Goal: Task Accomplishment & Management: Use online tool/utility

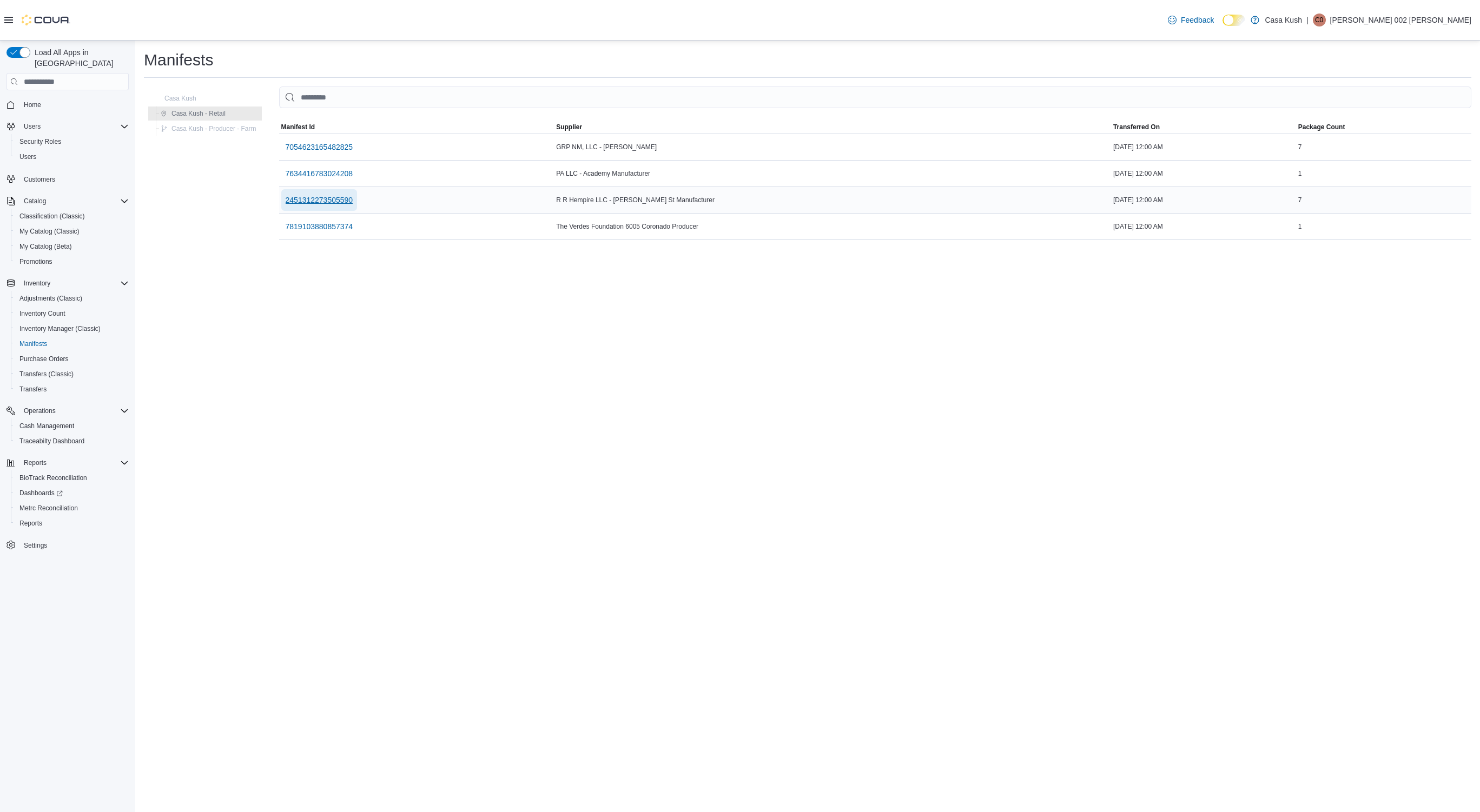
click at [330, 200] on span "2451312273505590" at bounding box center [319, 200] width 68 height 11
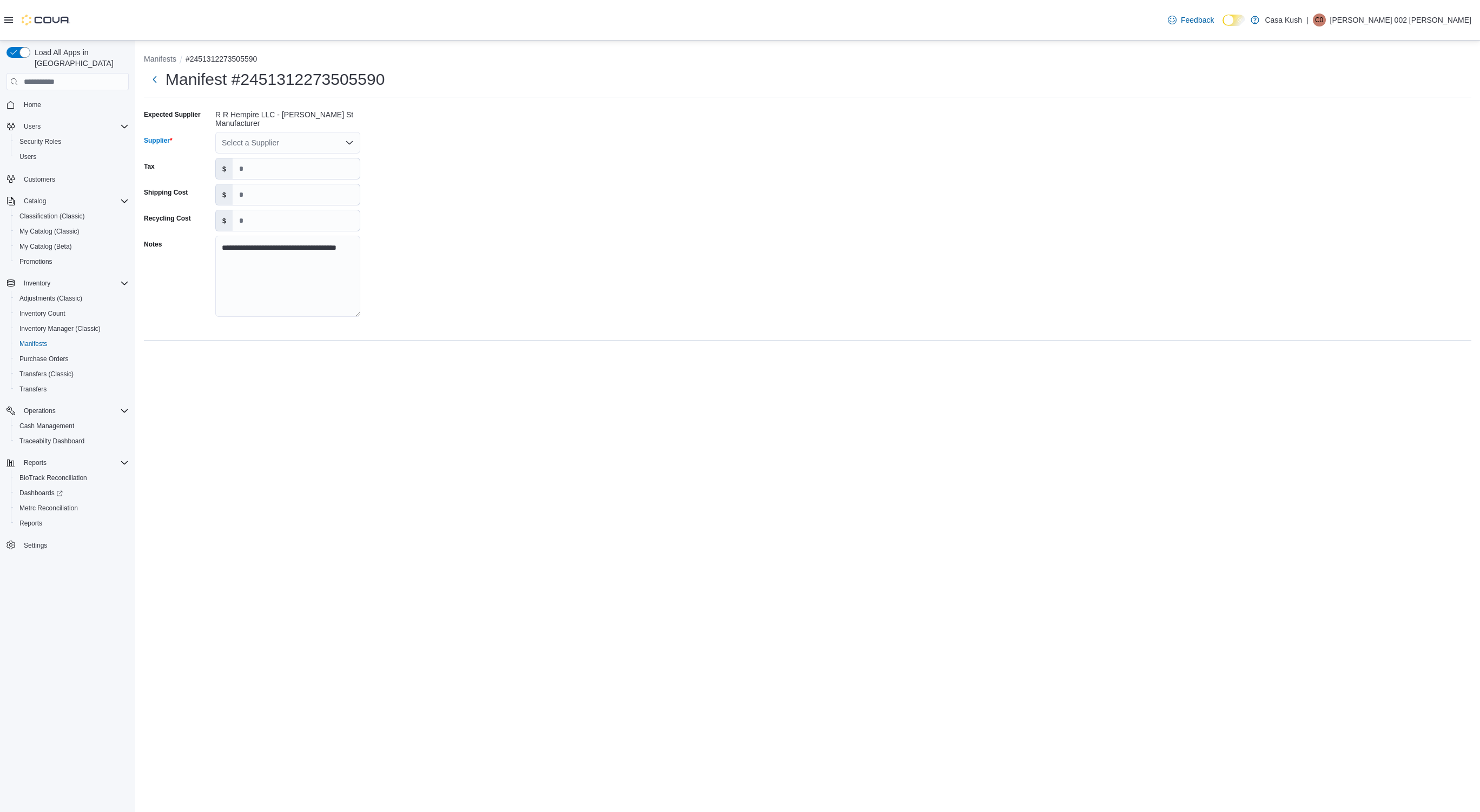
click at [288, 143] on div "Select a Supplier" at bounding box center [287, 142] width 145 height 22
type input "*"
click at [300, 205] on span "R R Hempire LLC - [PERSON_NAME] St … R R Hempire LLC - [PERSON_NAME] St Manufac…" at bounding box center [294, 206] width 119 height 11
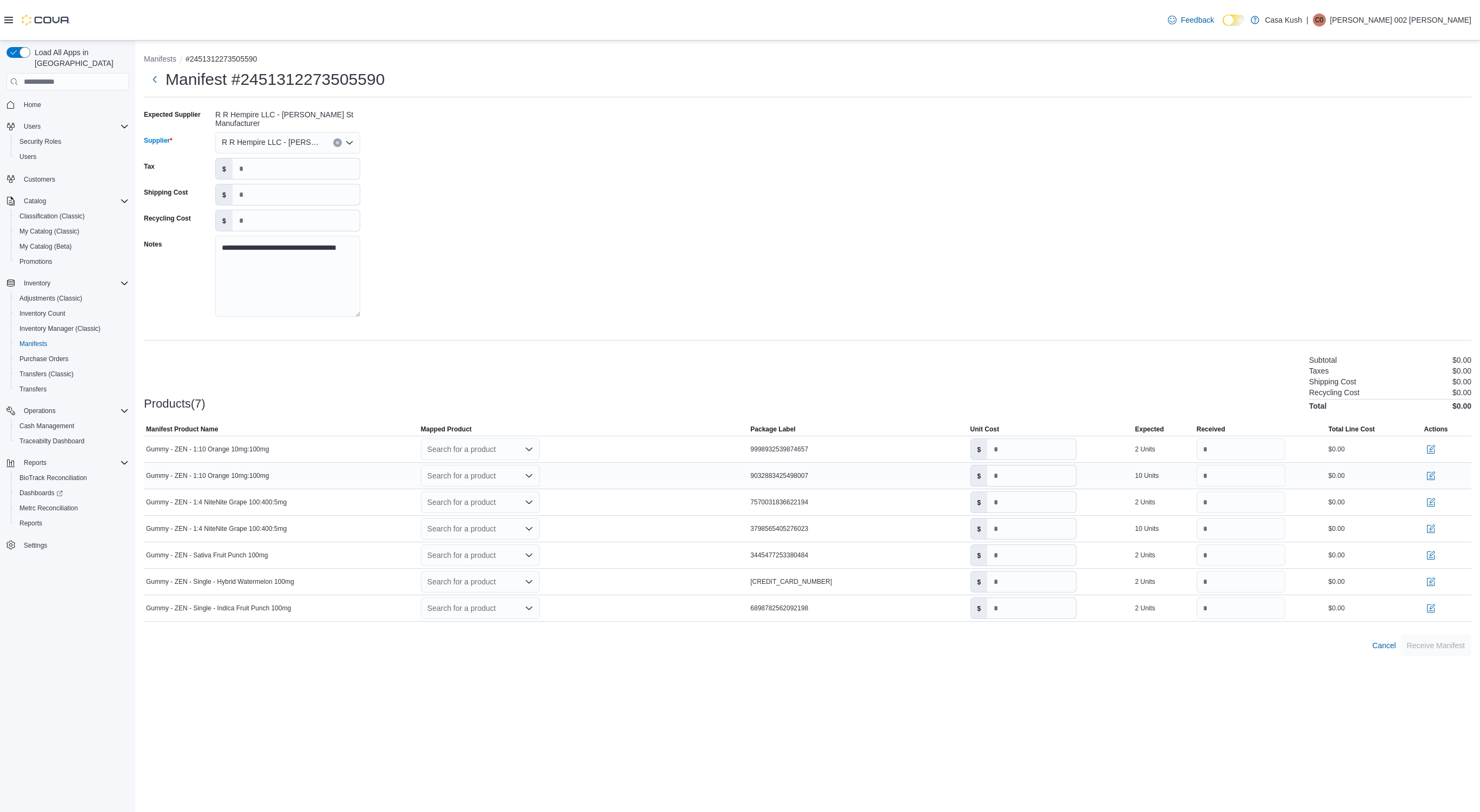
click at [526, 472] on icon "Open list of options" at bounding box center [529, 476] width 9 height 9
click at [484, 490] on div "Create a new product" at bounding box center [471, 489] width 62 height 9
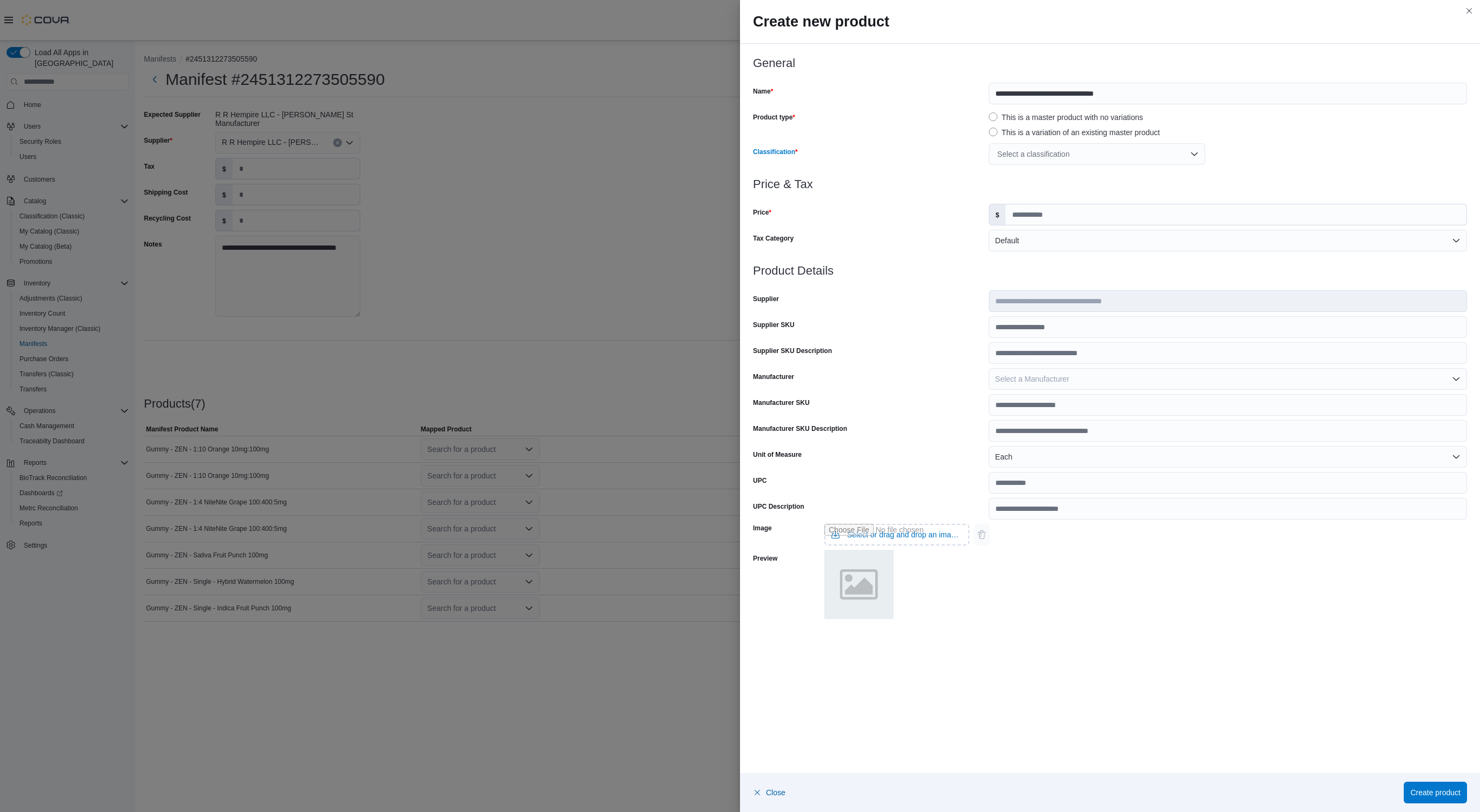
click at [1190, 151] on div "Select a classification" at bounding box center [1096, 154] width 216 height 22
click at [1011, 269] on span "Edibles" at bounding box center [1013, 273] width 25 height 9
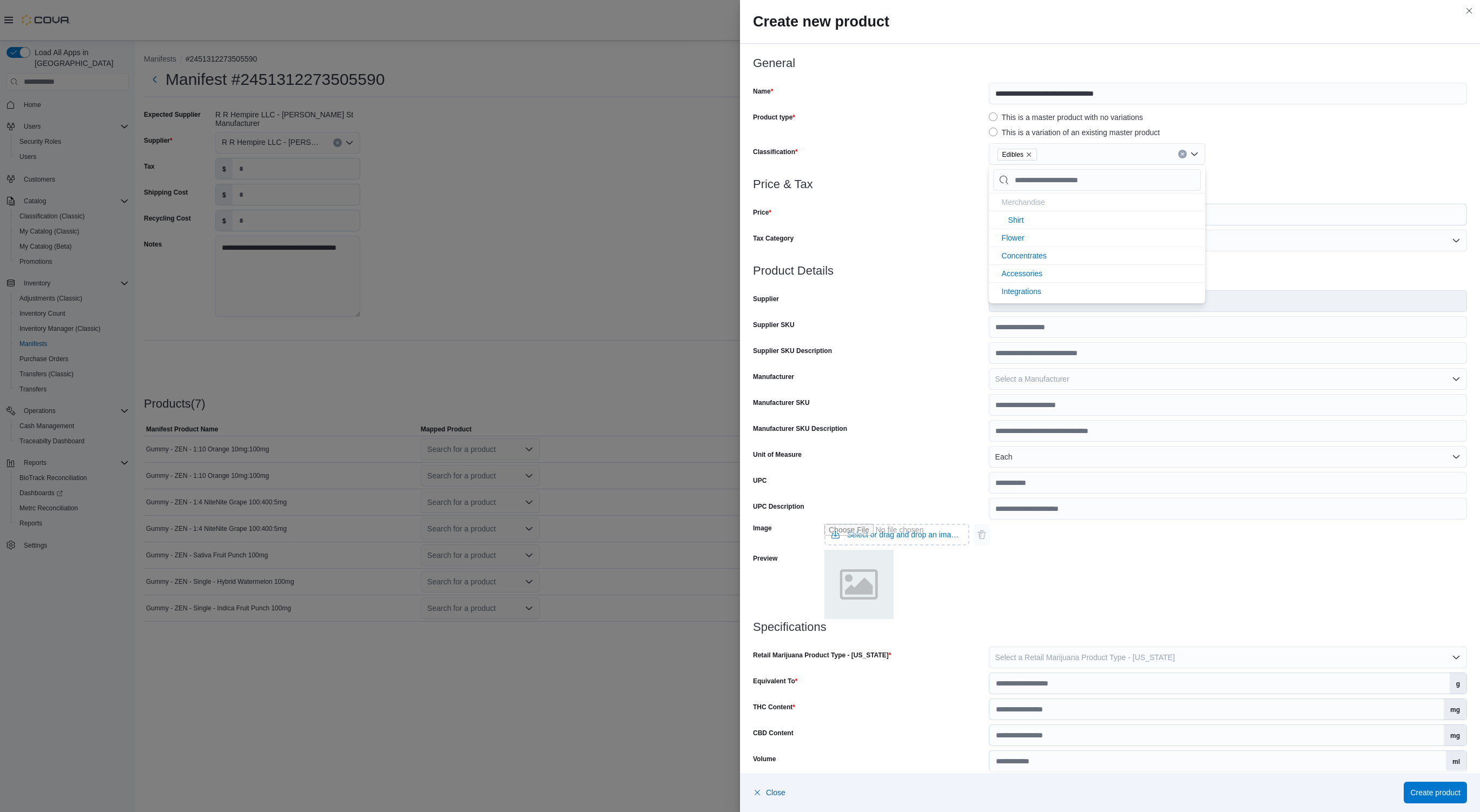
scroll to position [0, 0]
click at [1288, 146] on div "Edibles" at bounding box center [1227, 154] width 478 height 22
drag, startPoint x: 1186, startPoint y: 218, endPoint x: 1109, endPoint y: 216, distance: 77.0
click at [1109, 216] on input "Price" at bounding box center [1236, 214] width 461 height 20
type input "***"
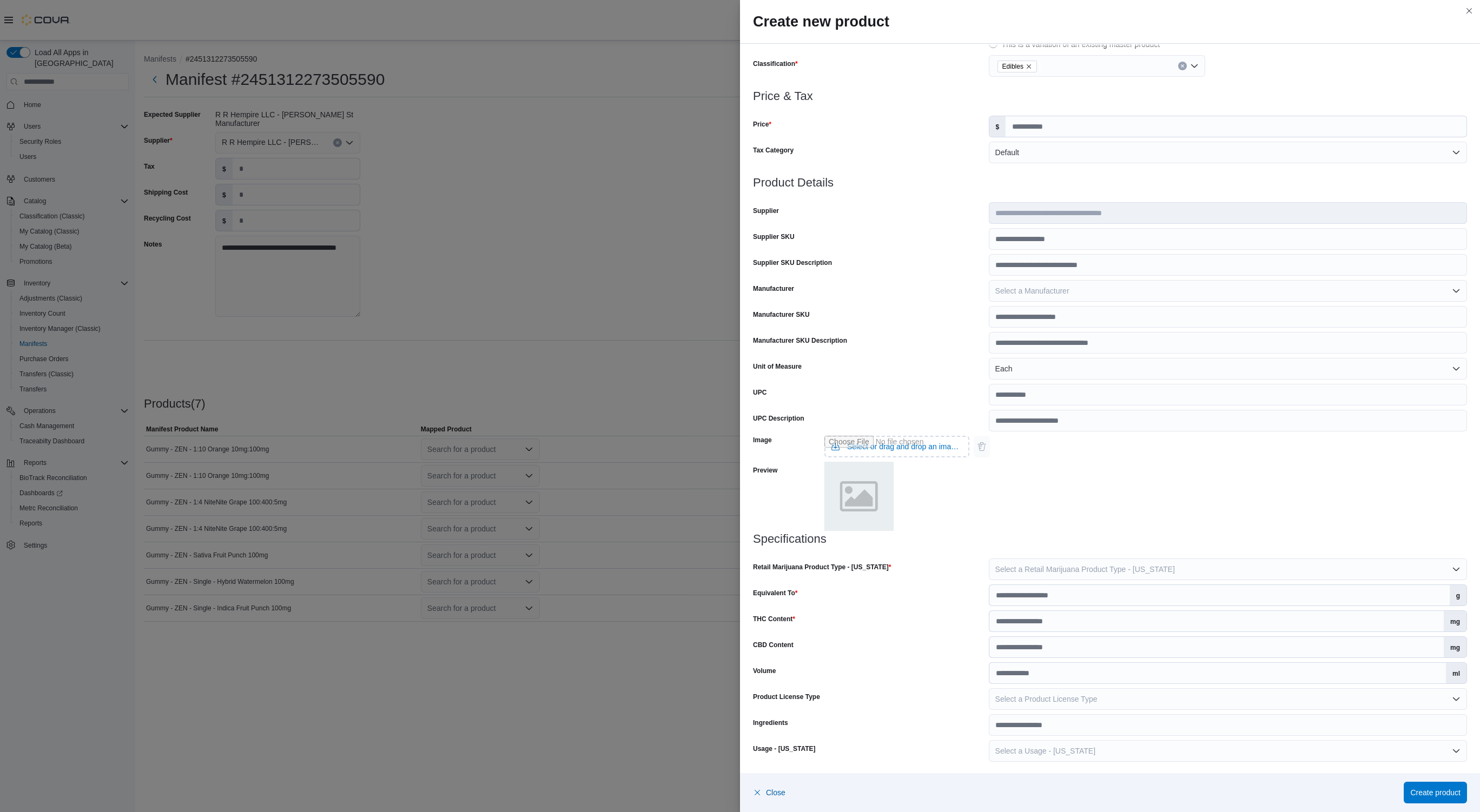
scroll to position [90, 0]
click at [1278, 569] on button "Select a Retail Marijuana Product Type - [US_STATE]" at bounding box center [1227, 568] width 478 height 22
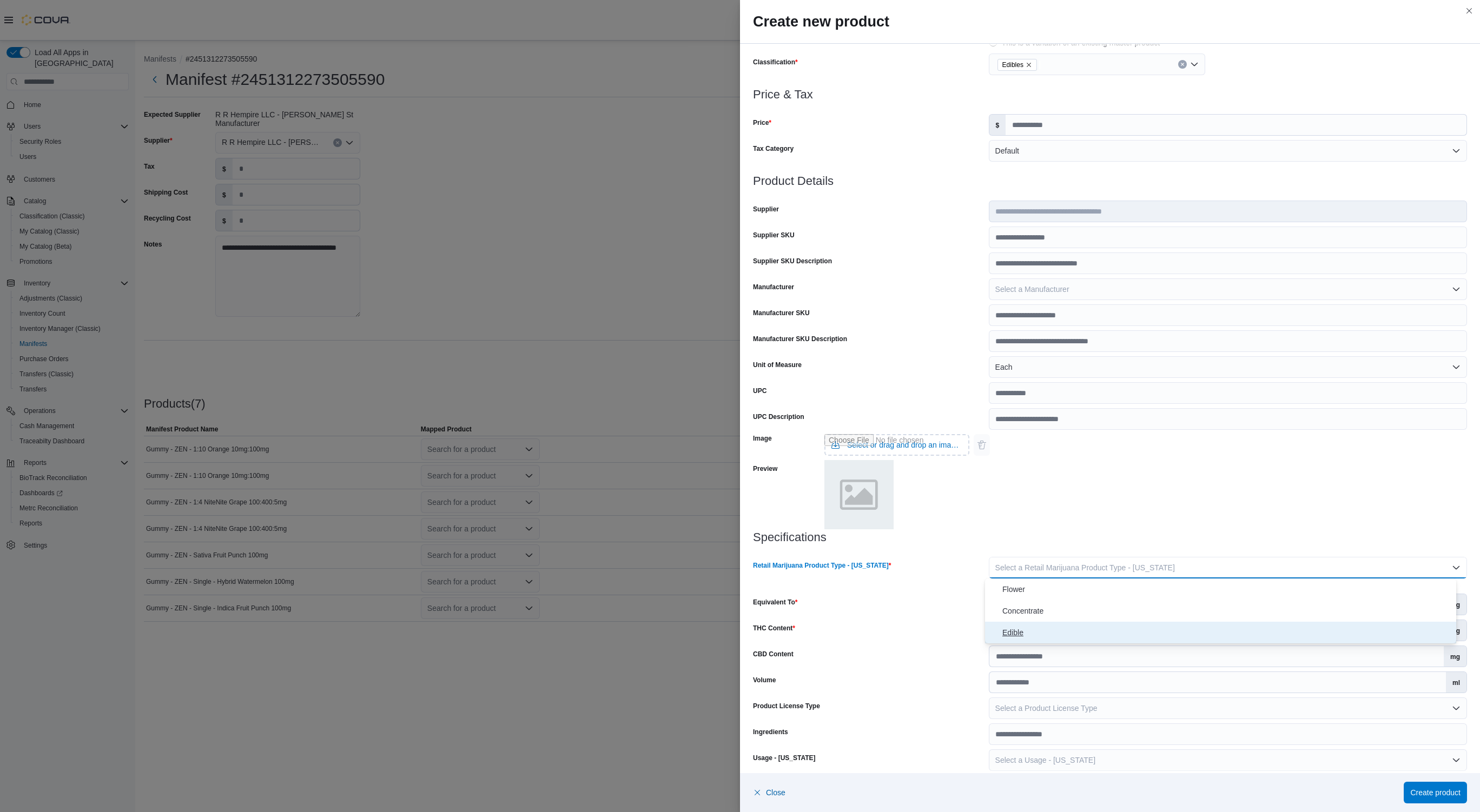
click at [1011, 632] on span "Edible" at bounding box center [1227, 632] width 450 height 13
